Goal: Task Accomplishment & Management: Complete application form

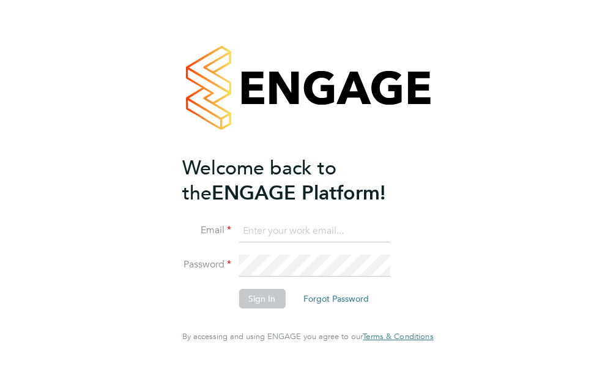
click at [315, 242] on input at bounding box center [314, 231] width 151 height 22
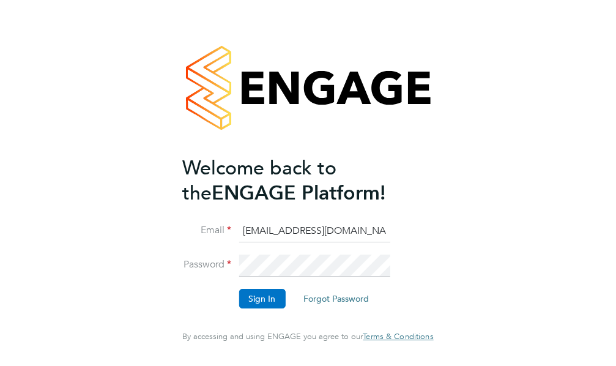
type input "[EMAIL_ADDRESS][DOMAIN_NAME]"
click at [246, 305] on button "Sign In" at bounding box center [262, 299] width 47 height 20
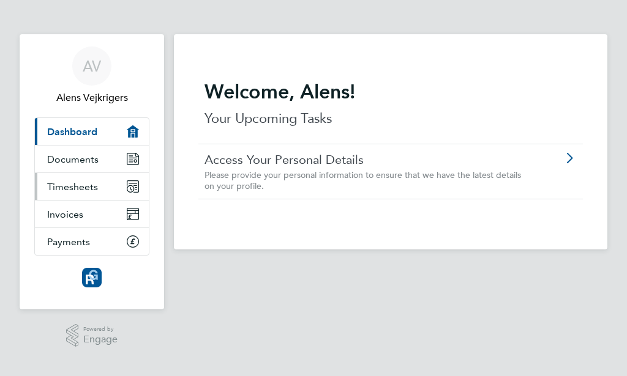
click at [76, 185] on span "Timesheets" at bounding box center [72, 187] width 51 height 12
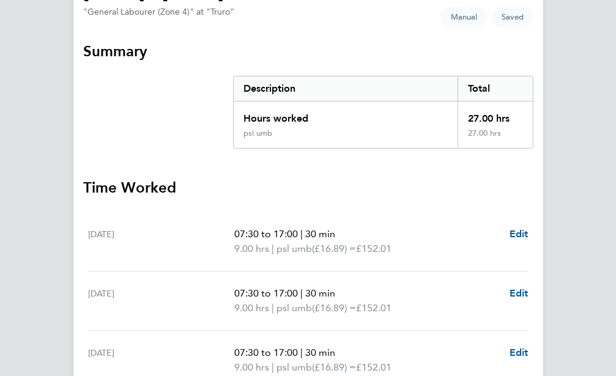
scroll to position [437, 0]
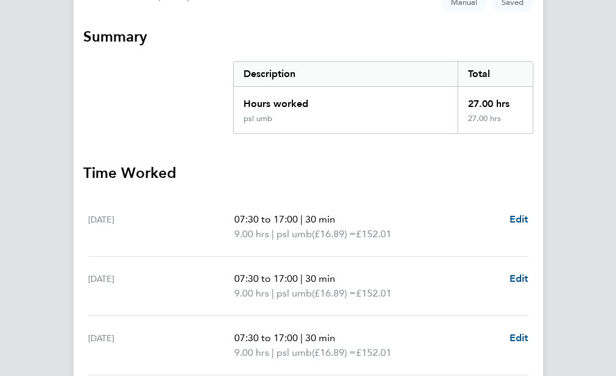
select select "30"
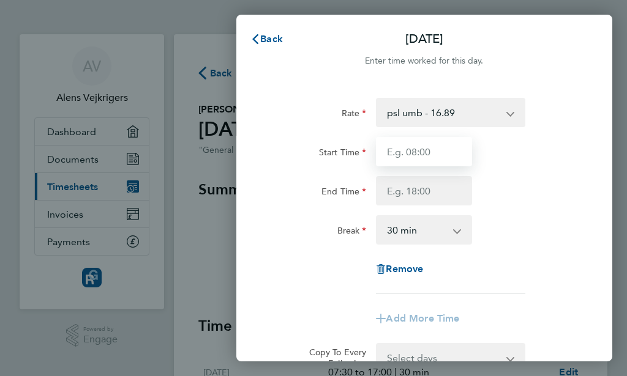
click at [410, 155] on input "Start Time" at bounding box center [424, 151] width 96 height 29
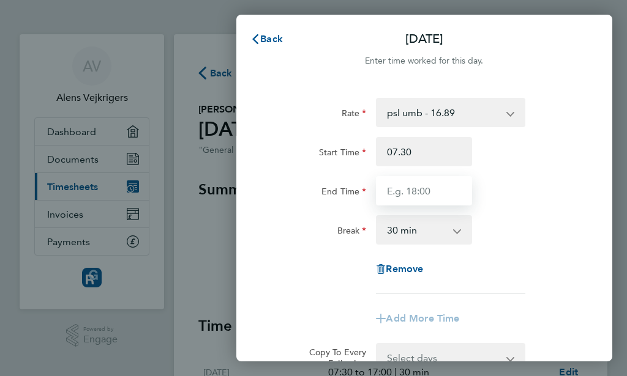
type input "07:30"
click at [418, 185] on input "End Time" at bounding box center [424, 190] width 96 height 29
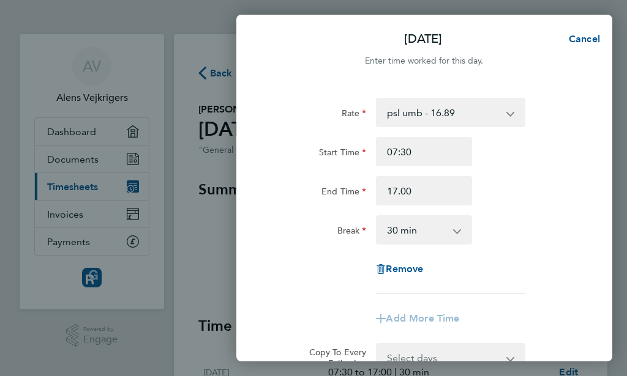
type input "17:00"
click at [556, 232] on div "Break 0 min 15 min 30 min 45 min 60 min 75 min 90 min" at bounding box center [424, 229] width 317 height 29
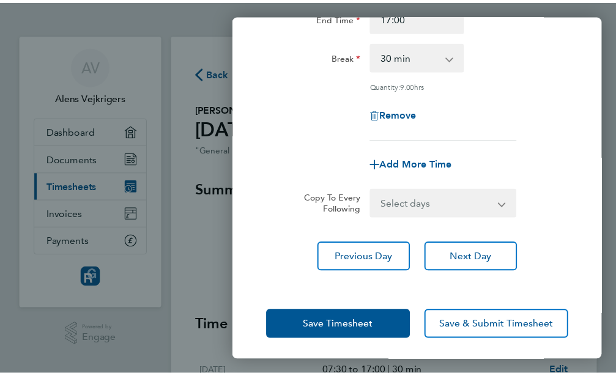
scroll to position [176, 0]
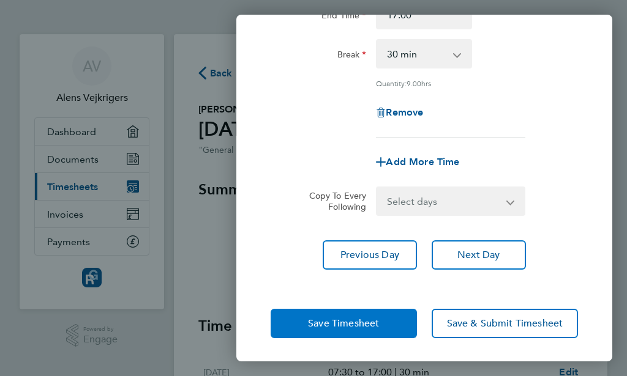
click at [349, 326] on span "Save Timesheet" at bounding box center [343, 324] width 71 height 12
